Goal: Transaction & Acquisition: Purchase product/service

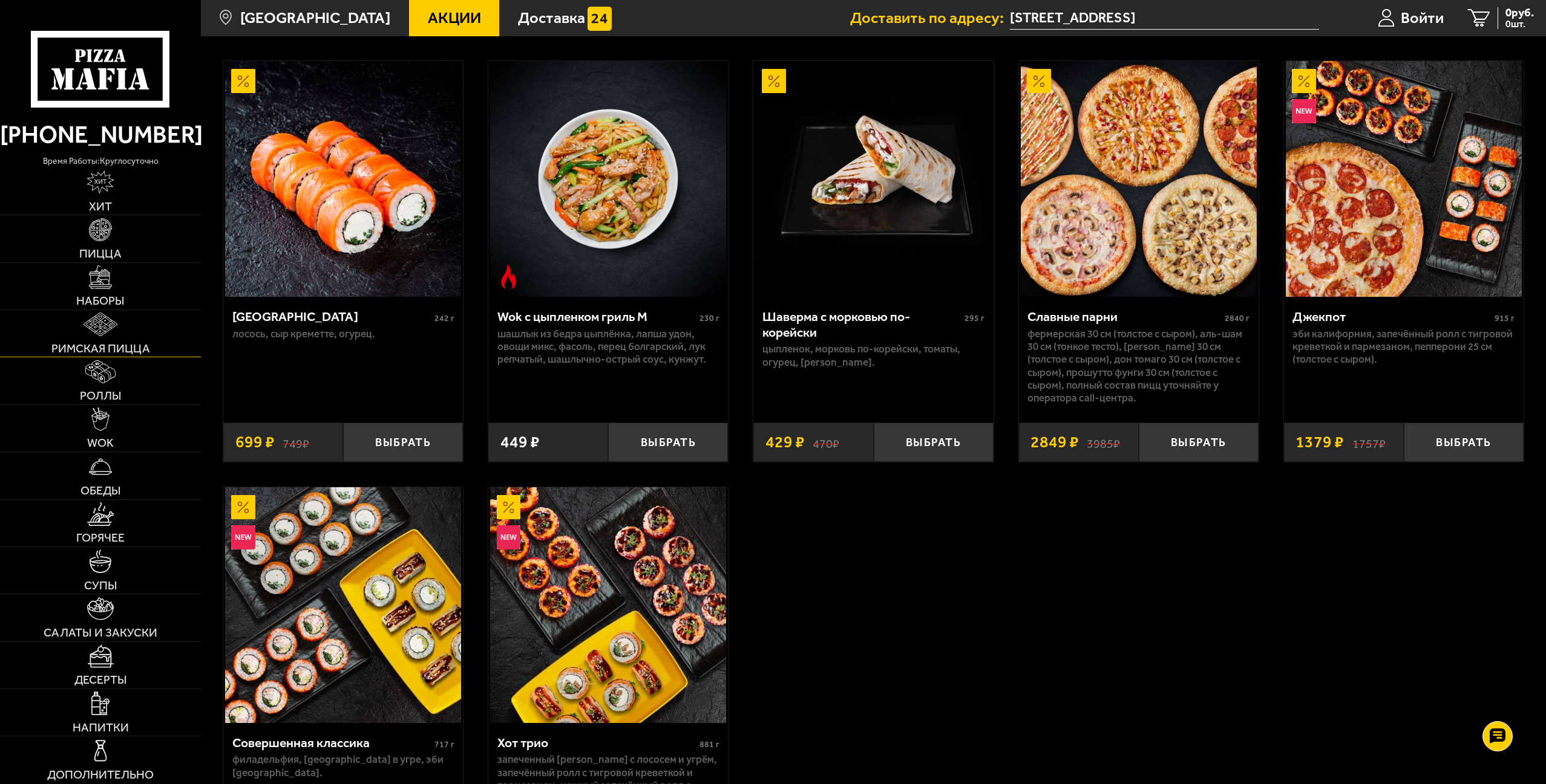
scroll to position [847, 0]
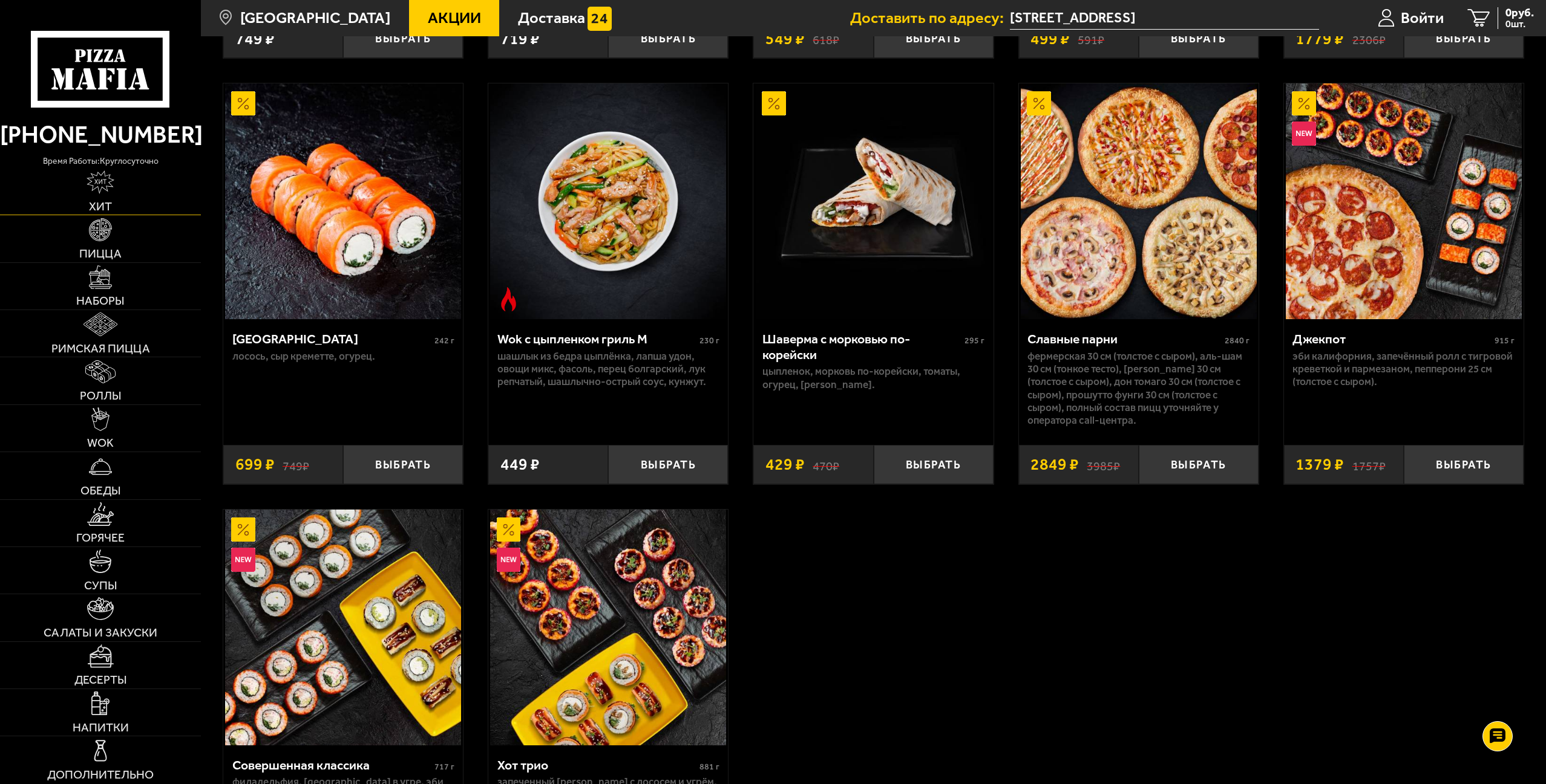
click at [98, 189] on img at bounding box center [101, 183] width 28 height 24
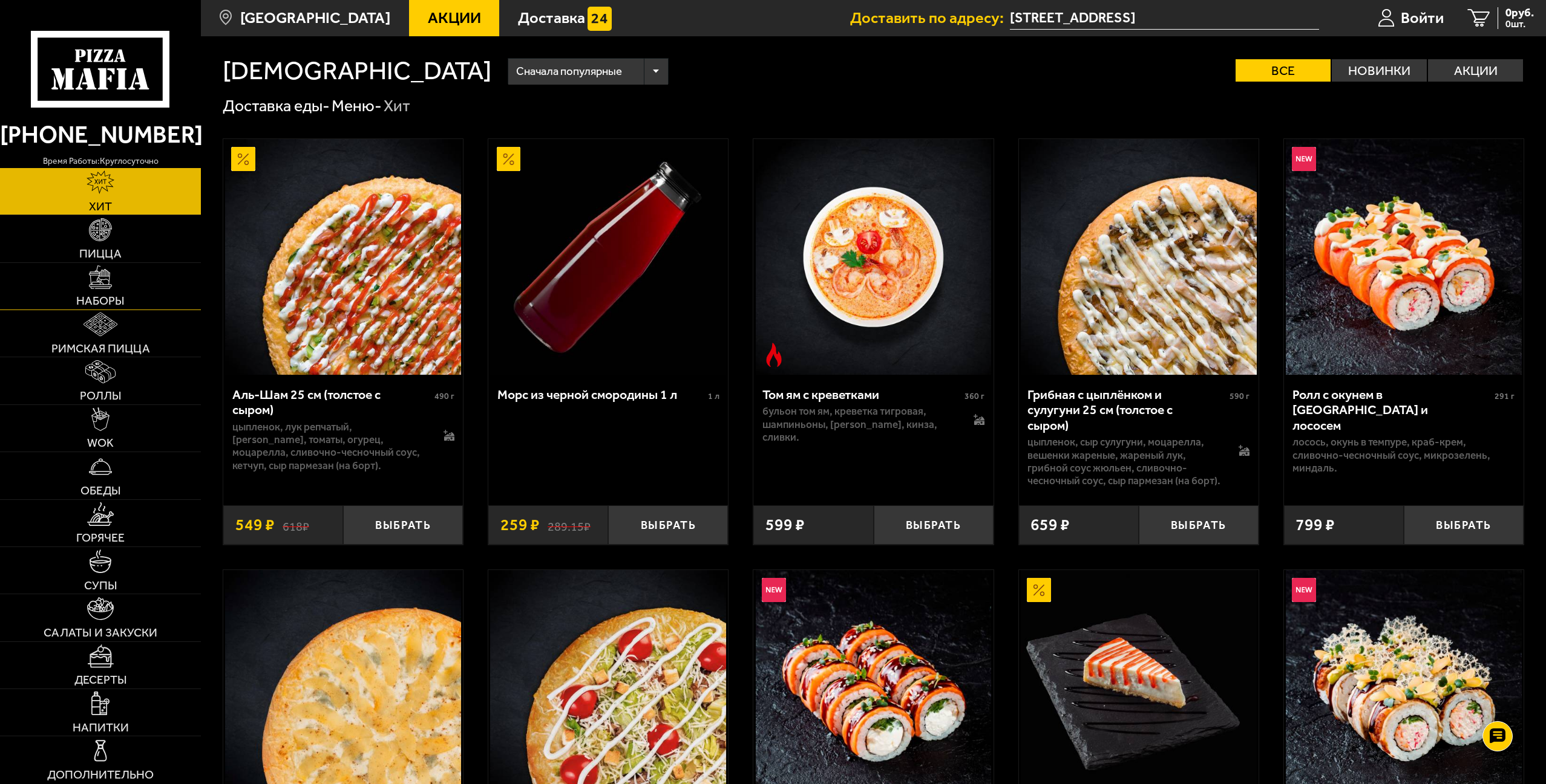
click at [105, 292] on link "Наборы" at bounding box center [100, 286] width 201 height 47
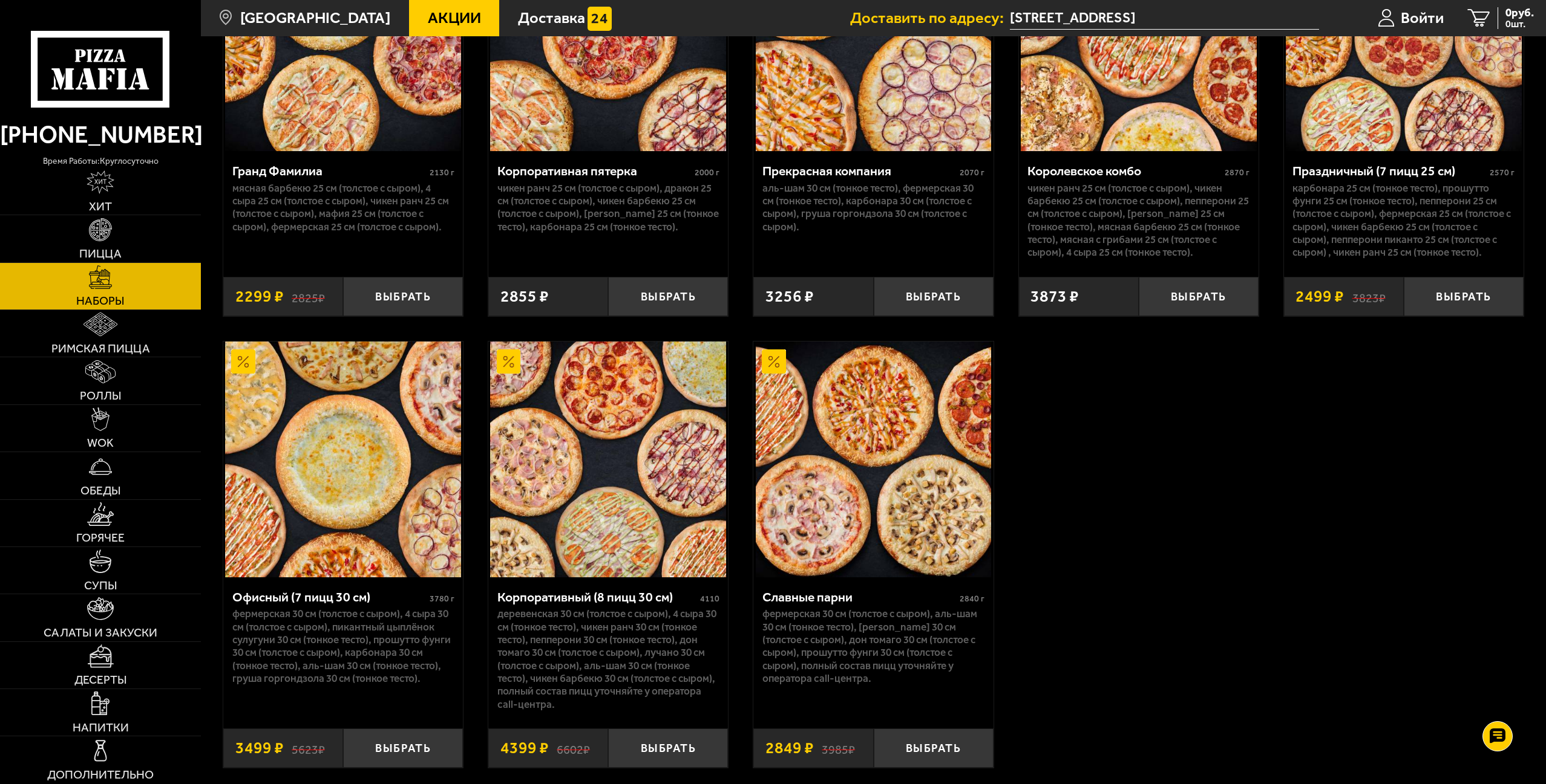
scroll to position [2400, 0]
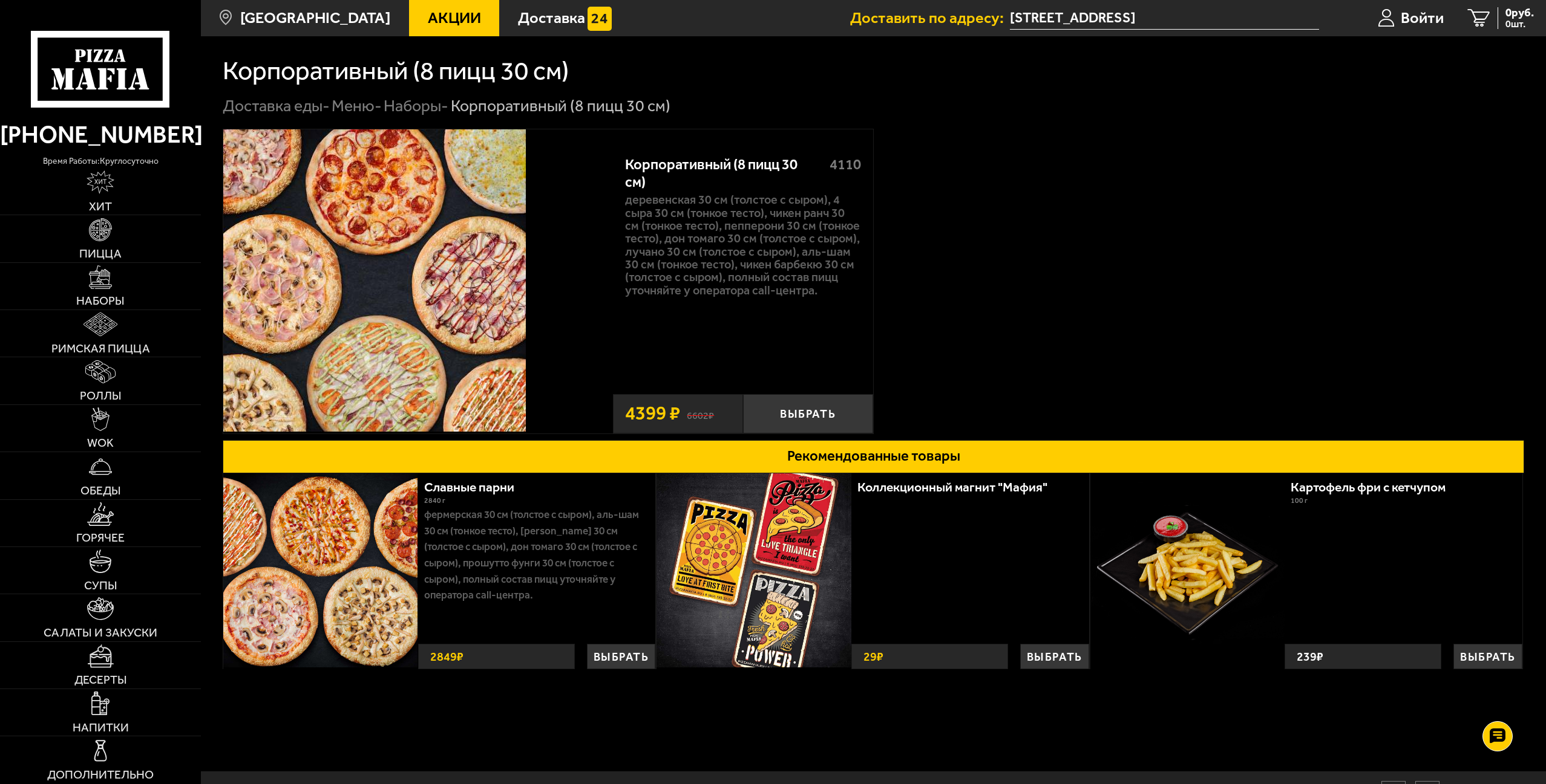
click at [384, 306] on img at bounding box center [374, 280] width 302 height 302
